Goal: Find specific page/section: Find specific page/section

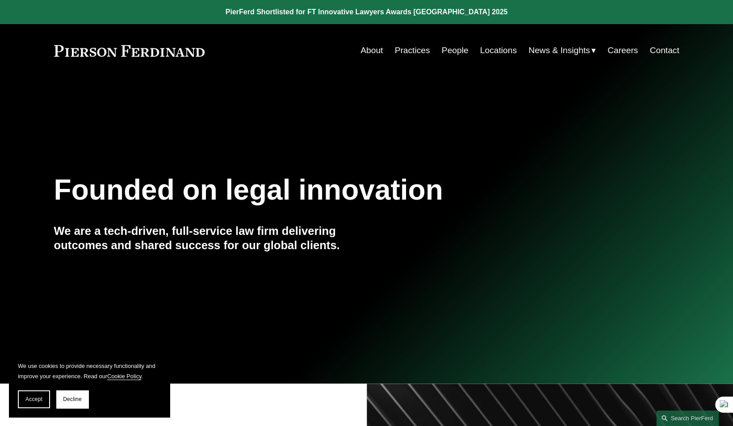
click at [496, 53] on link "Locations" at bounding box center [498, 50] width 37 height 17
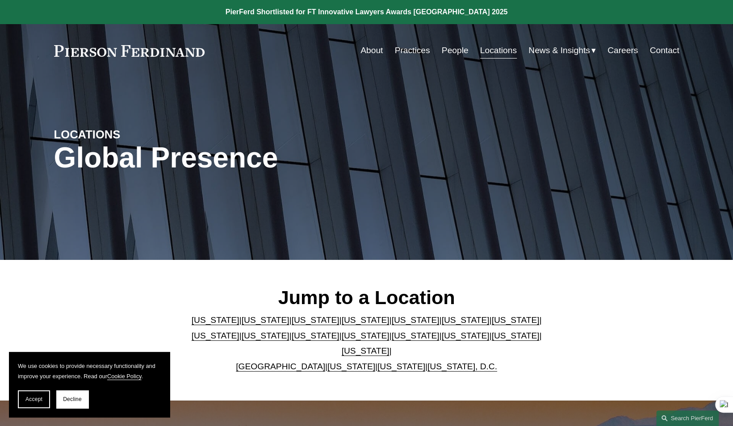
click at [391, 325] on link "Florida" at bounding box center [415, 319] width 48 height 9
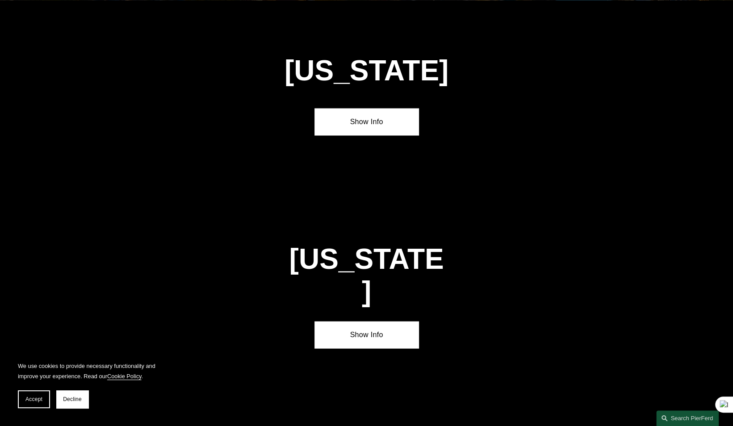
scroll to position [1154, 0]
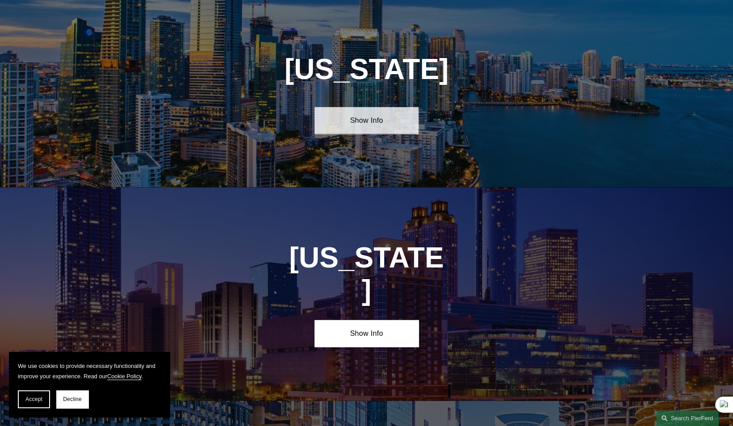
click at [370, 118] on link "Show Info" at bounding box center [367, 120] width 104 height 27
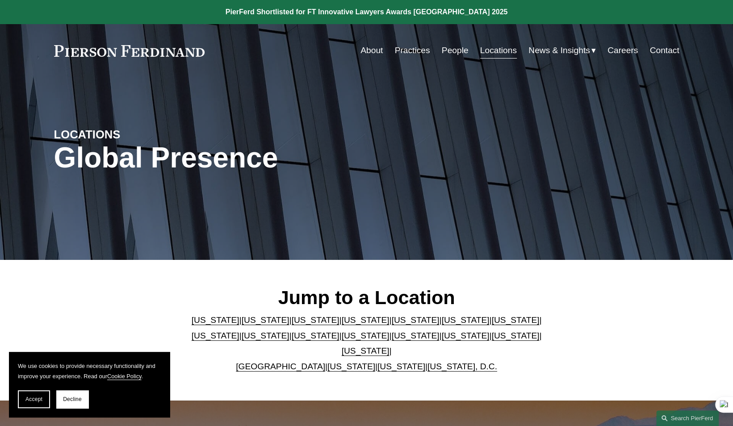
click at [409, 54] on link "Practices" at bounding box center [412, 50] width 35 height 17
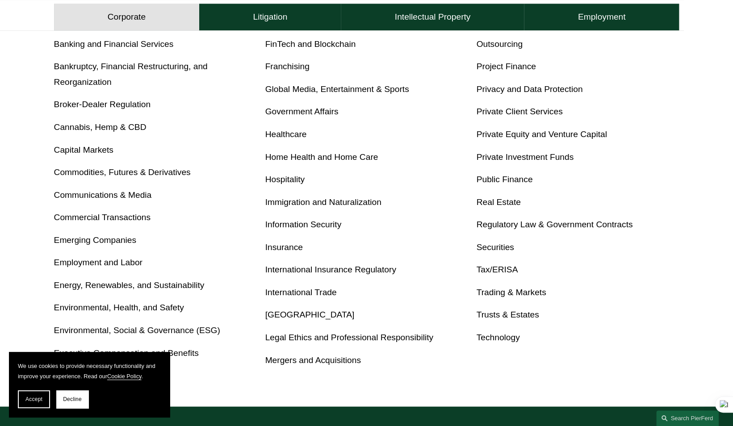
scroll to position [403, 0]
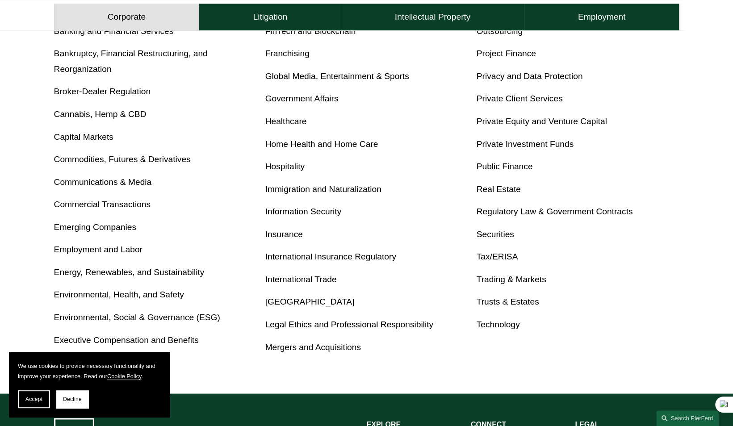
click at [493, 191] on link "Real Estate" at bounding box center [498, 189] width 44 height 9
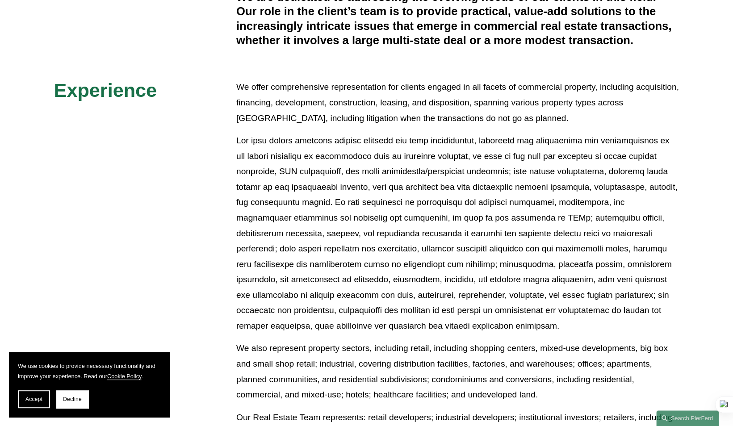
scroll to position [336, 0]
